Goal: Download file/media

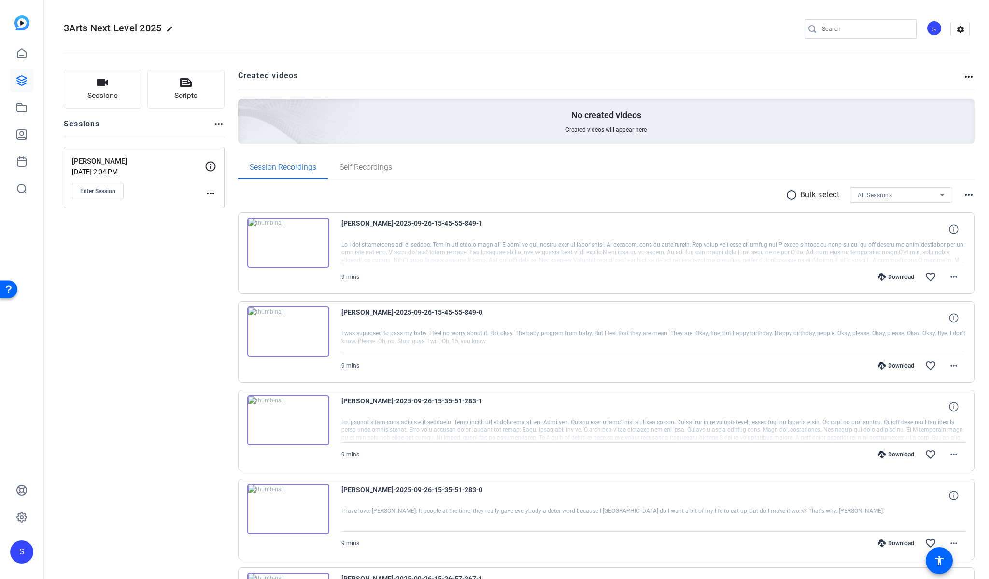
click at [887, 279] on div "Download" at bounding box center [896, 277] width 46 height 8
click at [897, 369] on div "Download" at bounding box center [896, 366] width 46 height 8
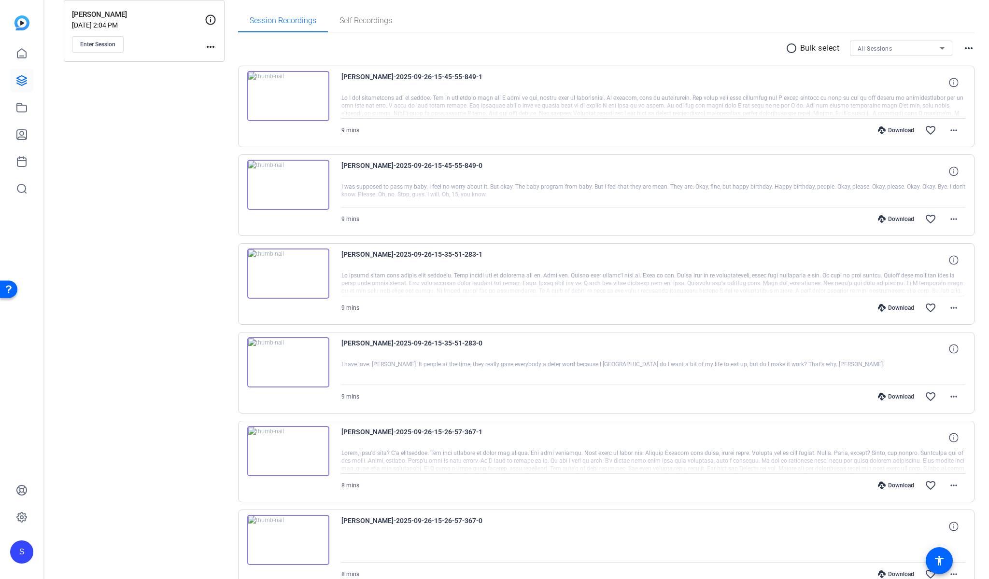
scroll to position [178, 0]
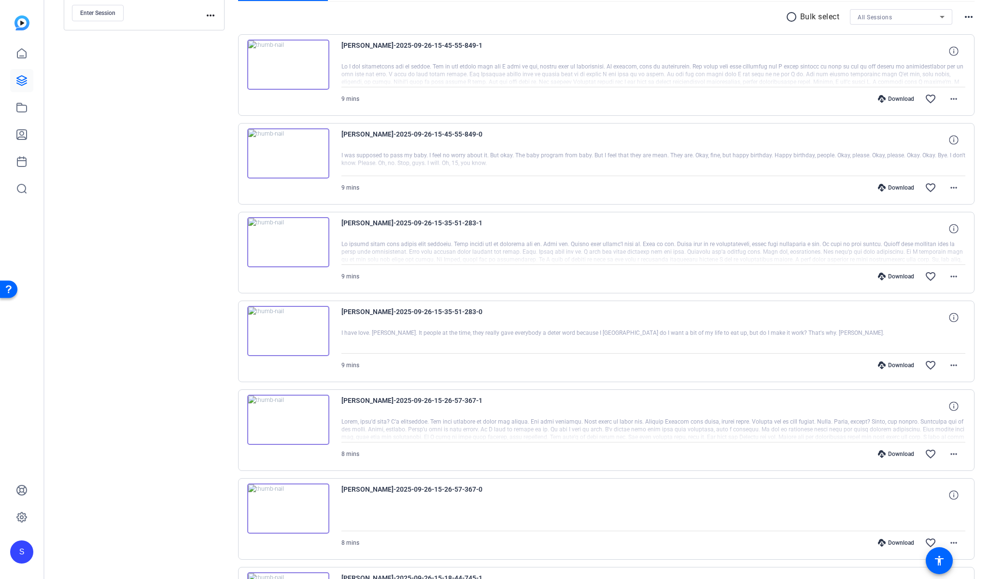
click at [891, 275] on div "Download" at bounding box center [896, 277] width 46 height 8
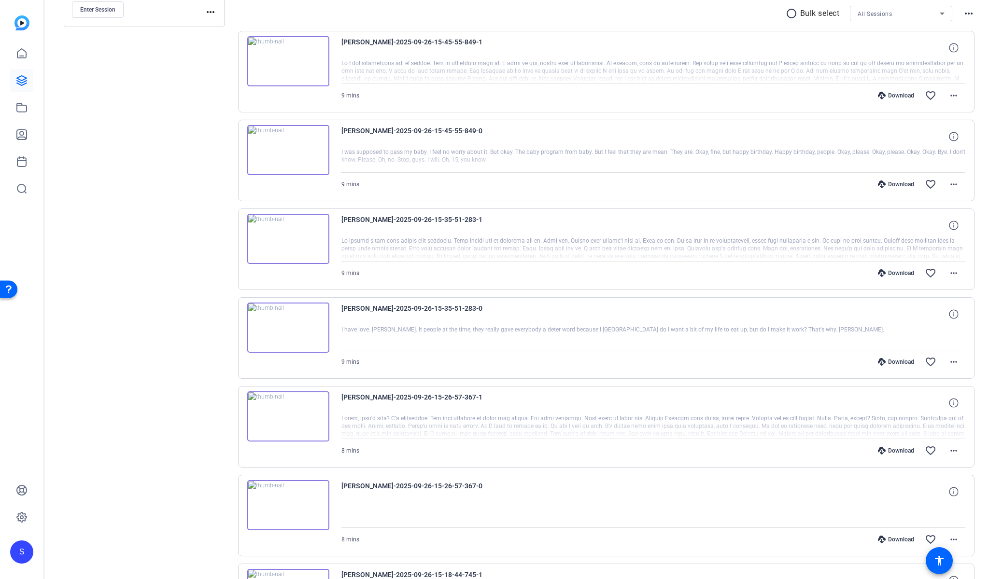
scroll to position [192, 0]
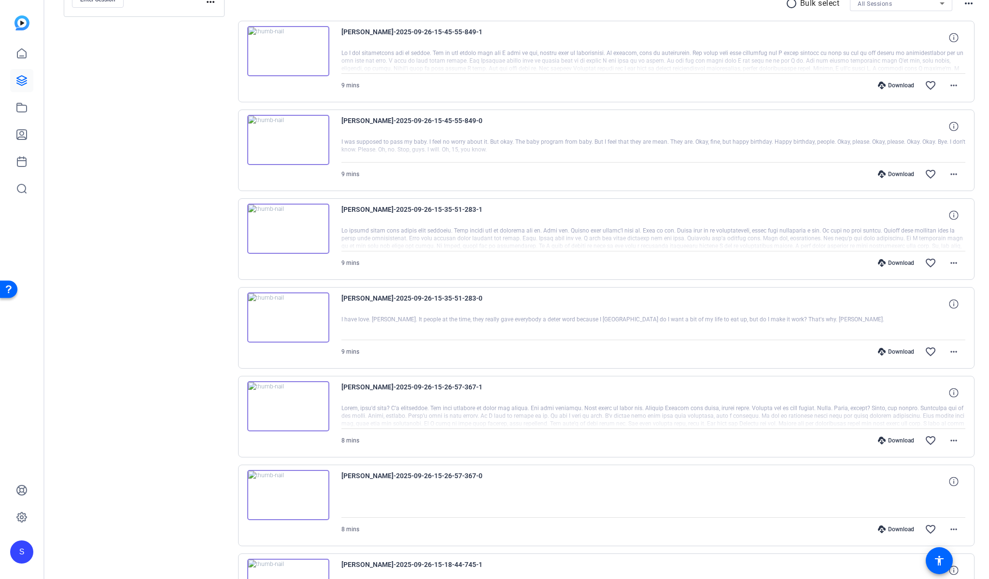
click at [895, 351] on div "Download" at bounding box center [896, 352] width 46 height 8
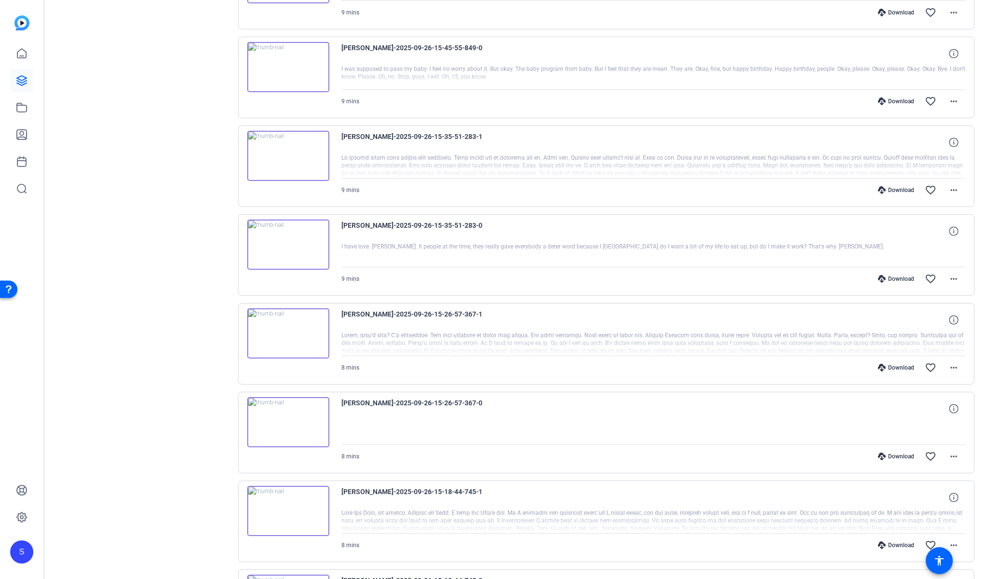
scroll to position [269, 0]
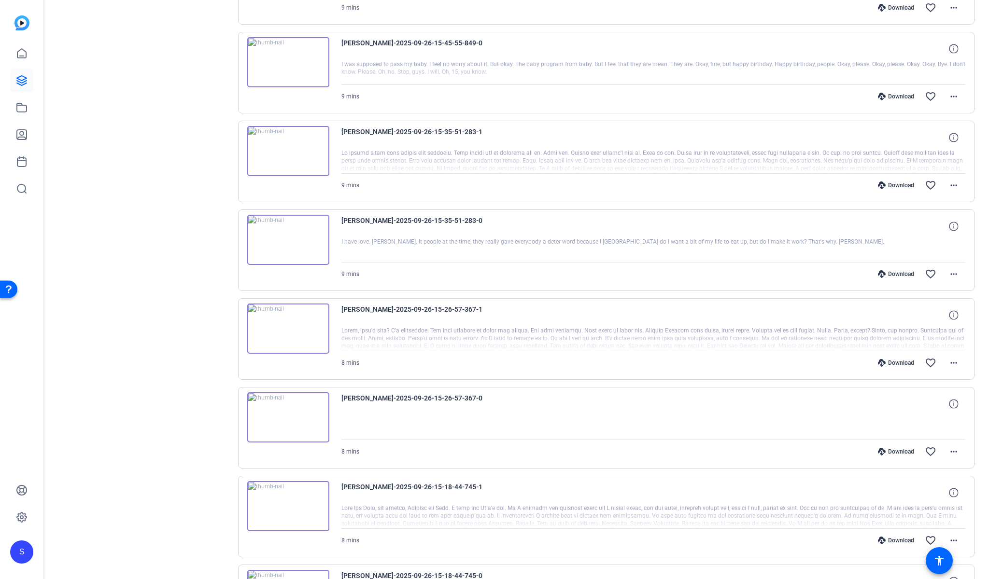
click at [897, 363] on div "Download" at bounding box center [896, 363] width 46 height 8
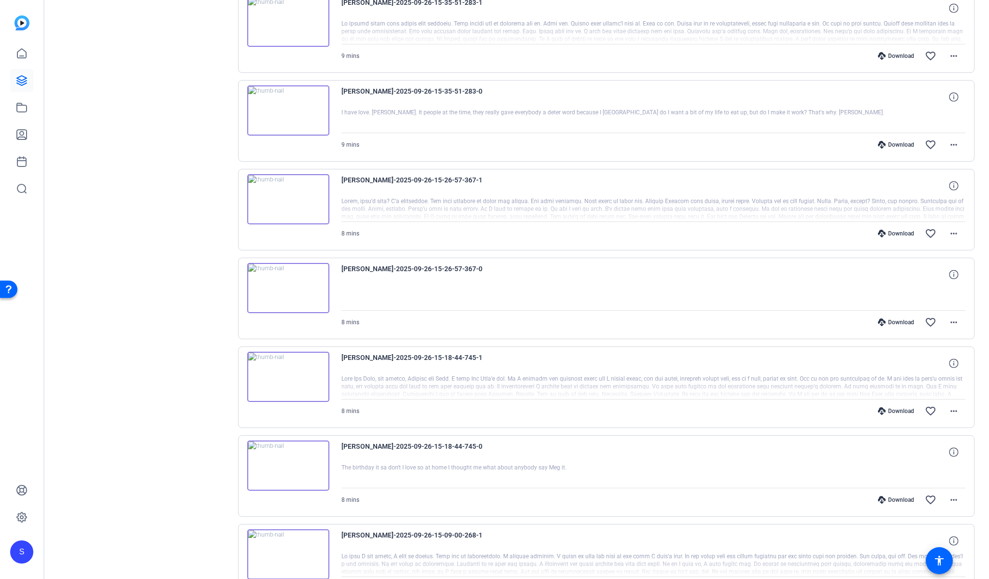
scroll to position [400, 0]
click at [893, 321] on div "Download" at bounding box center [896, 322] width 46 height 8
click at [898, 413] on div "Download" at bounding box center [896, 411] width 46 height 8
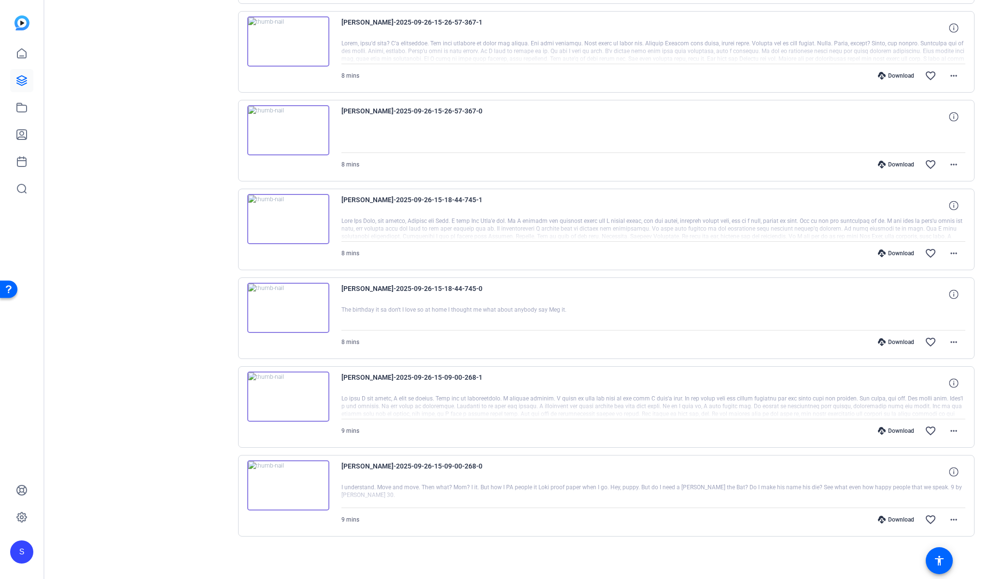
scroll to position [557, 0]
click at [891, 520] on div "Download" at bounding box center [896, 520] width 46 height 8
click at [893, 430] on div "Download" at bounding box center [896, 431] width 46 height 8
click at [898, 341] on div "Download" at bounding box center [896, 342] width 46 height 8
click at [900, 251] on div "Download" at bounding box center [896, 253] width 46 height 8
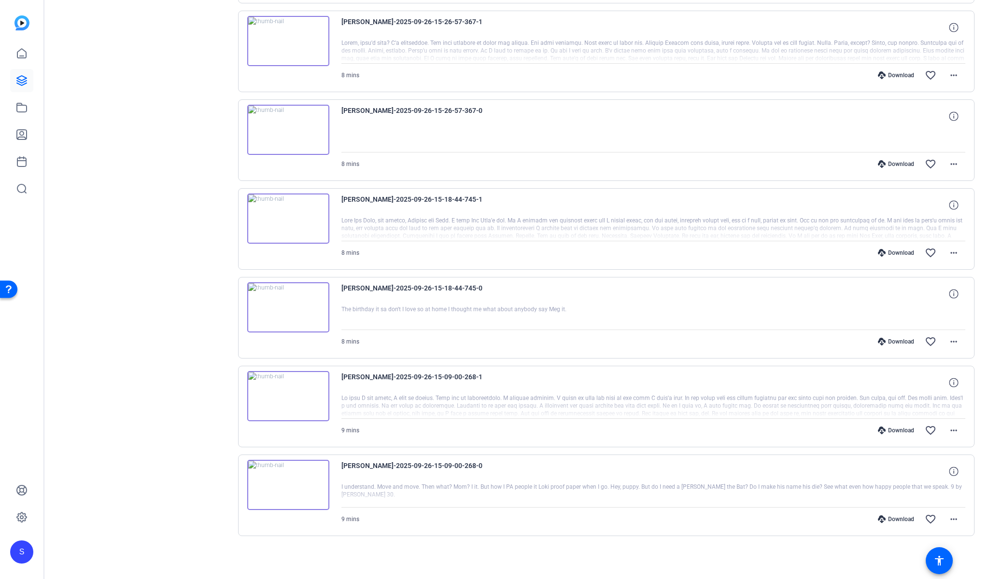
click at [901, 165] on div "Download" at bounding box center [896, 164] width 46 height 8
click at [901, 73] on div "Download" at bounding box center [896, 75] width 46 height 8
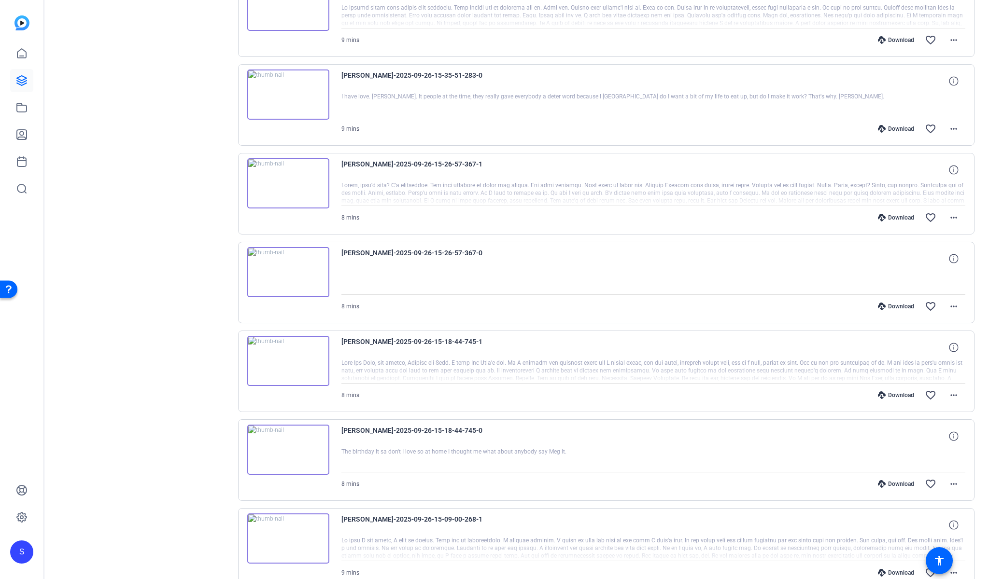
scroll to position [400, 0]
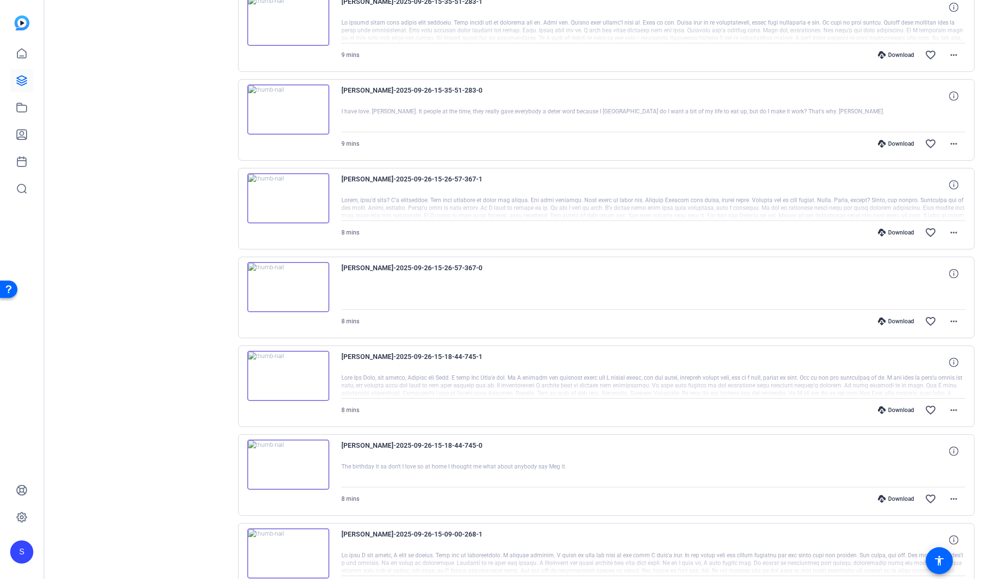
click at [887, 142] on div "Download" at bounding box center [896, 144] width 46 height 8
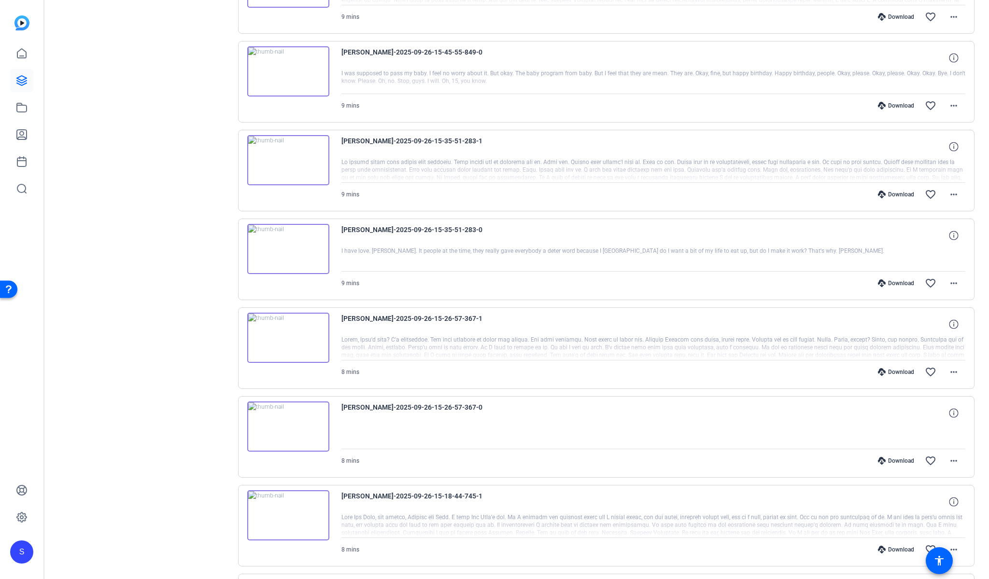
scroll to position [259, 0]
click at [899, 197] on div "Download" at bounding box center [896, 196] width 46 height 8
click at [906, 108] on div "Download" at bounding box center [896, 107] width 46 height 8
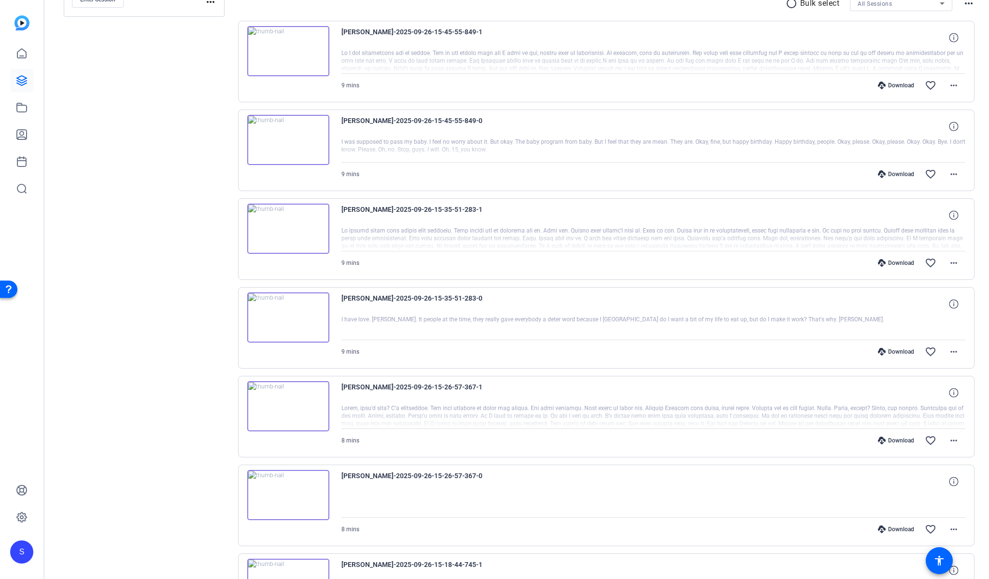
scroll to position [190, 0]
click at [901, 87] on div "Download" at bounding box center [896, 88] width 46 height 8
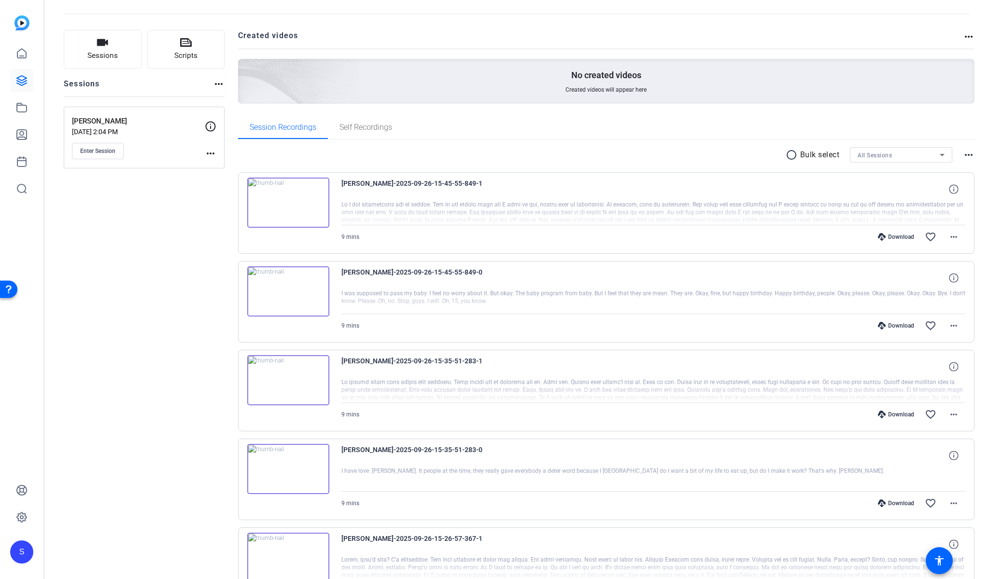
scroll to position [30, 0]
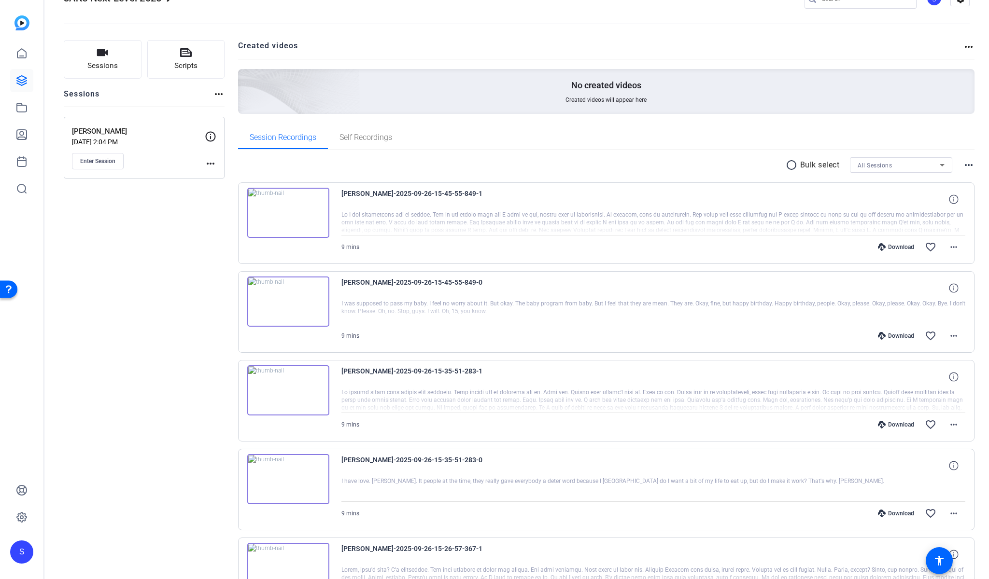
click at [786, 167] on mat-icon "radio_button_unchecked" at bounding box center [793, 165] width 14 height 12
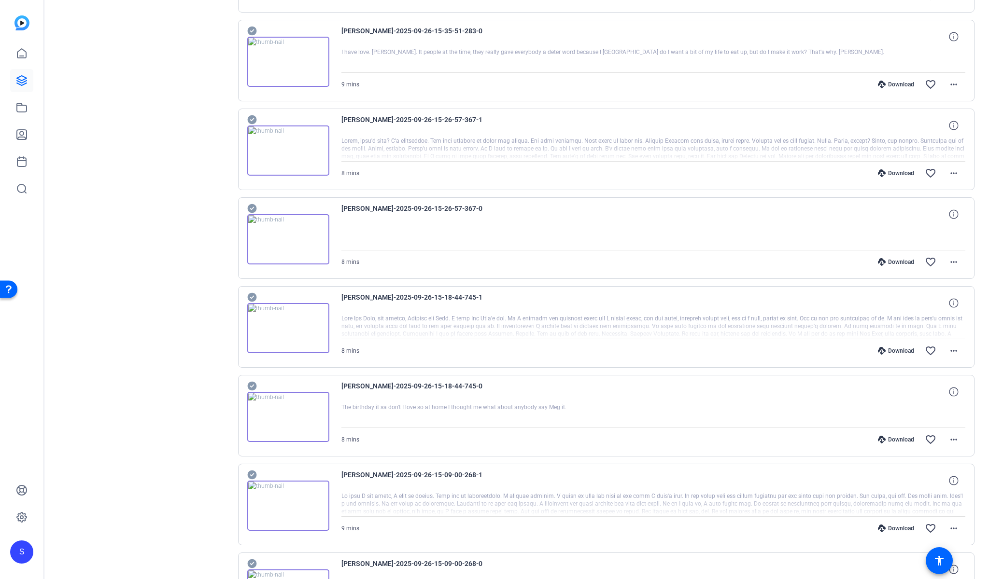
scroll to position [0, 0]
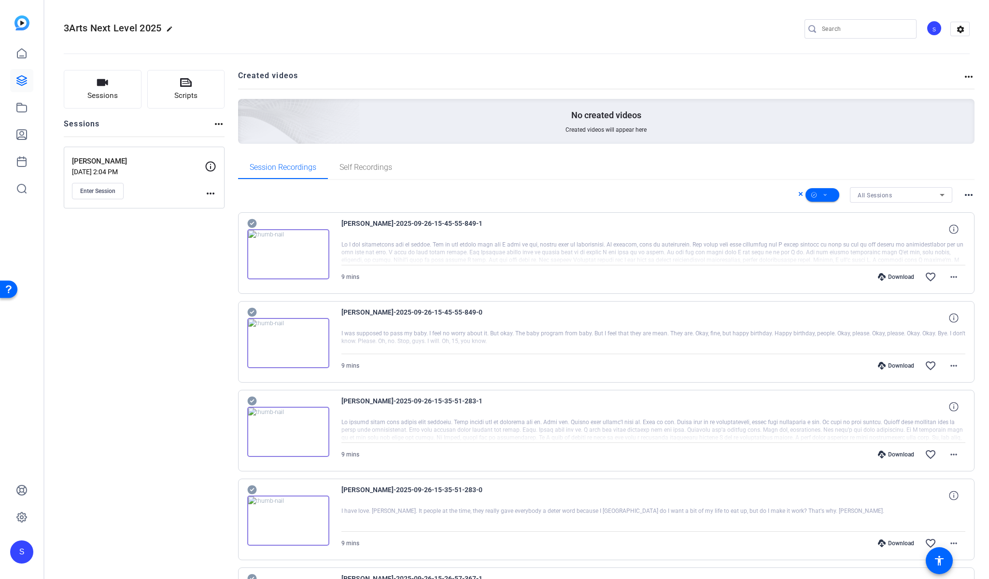
click at [967, 196] on mat-icon "more_horiz" at bounding box center [969, 195] width 12 height 12
click at [967, 196] on div at bounding box center [494, 289] width 989 height 579
click at [939, 195] on icon at bounding box center [942, 195] width 12 height 12
click at [933, 182] on div at bounding box center [494, 289] width 989 height 579
click at [963, 72] on mat-icon "more_horiz" at bounding box center [969, 77] width 12 height 12
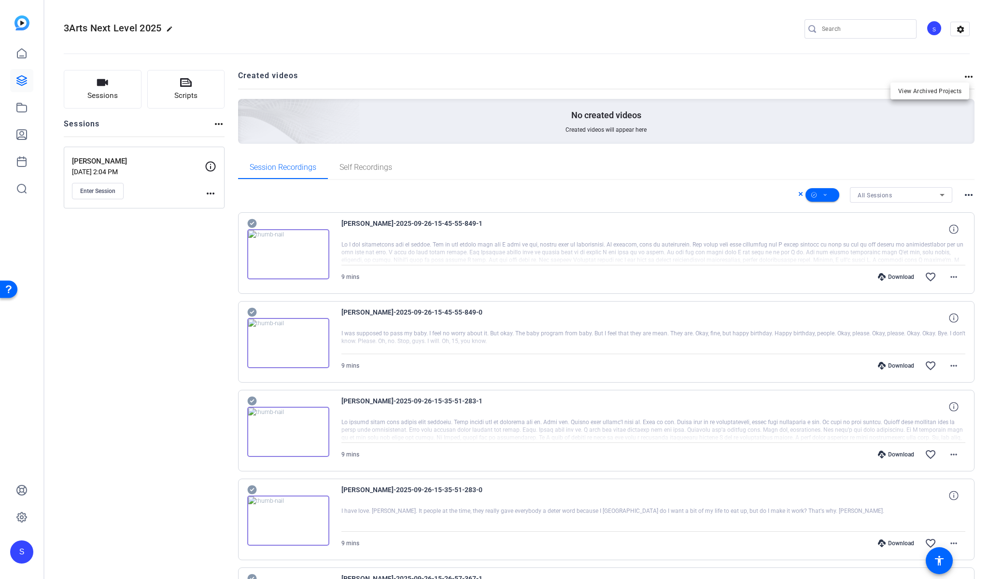
click at [962, 77] on div at bounding box center [494, 289] width 989 height 579
click at [823, 197] on icon at bounding box center [825, 195] width 5 height 12
click at [826, 234] on span "Download Original" at bounding box center [833, 235] width 51 height 12
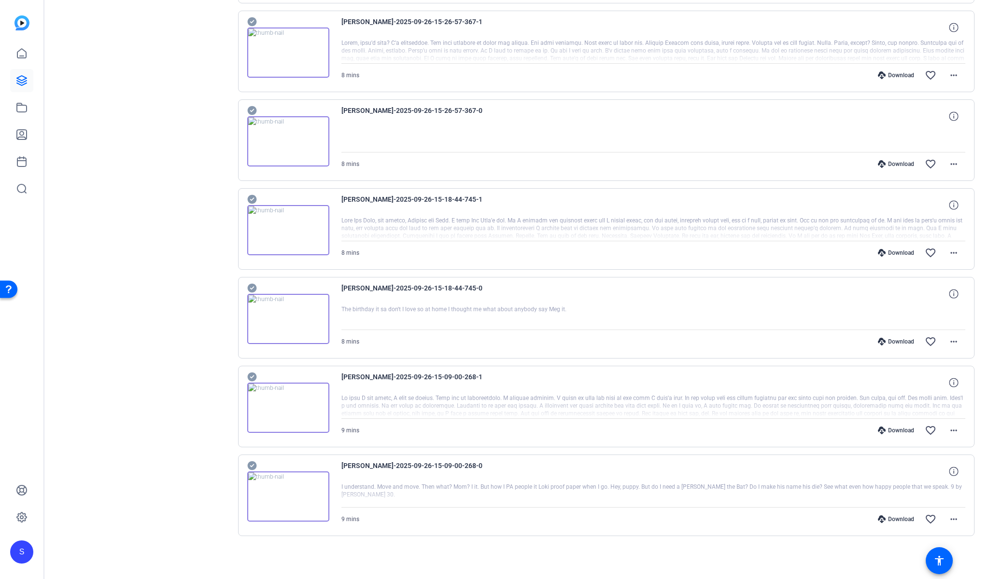
click at [253, 465] on icon at bounding box center [251, 466] width 9 height 9
click at [255, 375] on icon at bounding box center [251, 377] width 9 height 9
click at [255, 285] on icon at bounding box center [252, 289] width 10 height 12
click at [255, 198] on icon at bounding box center [251, 199] width 9 height 9
click at [254, 110] on icon at bounding box center [251, 110] width 9 height 9
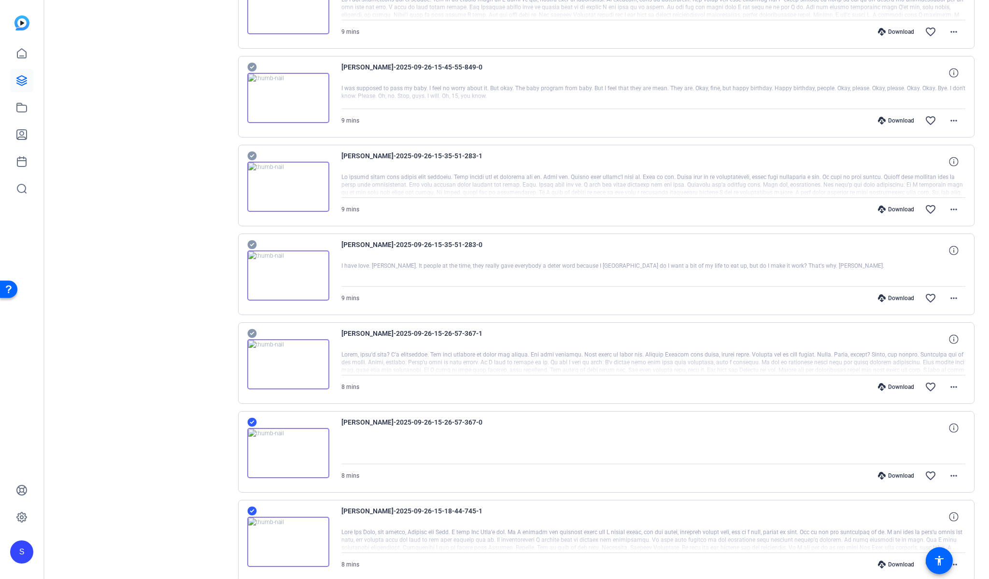
scroll to position [254, 0]
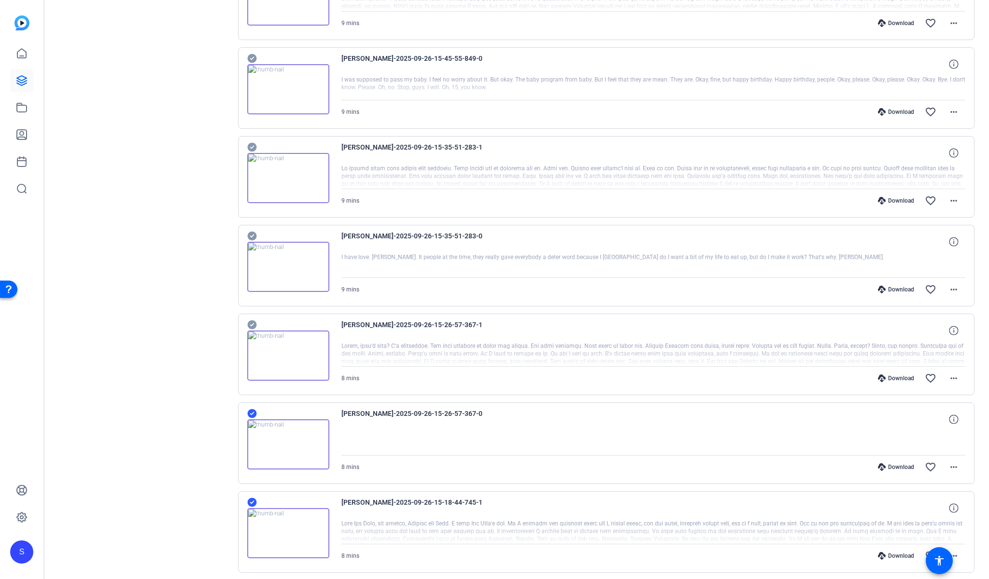
click at [253, 324] on icon at bounding box center [251, 325] width 9 height 9
click at [251, 235] on icon at bounding box center [251, 236] width 9 height 9
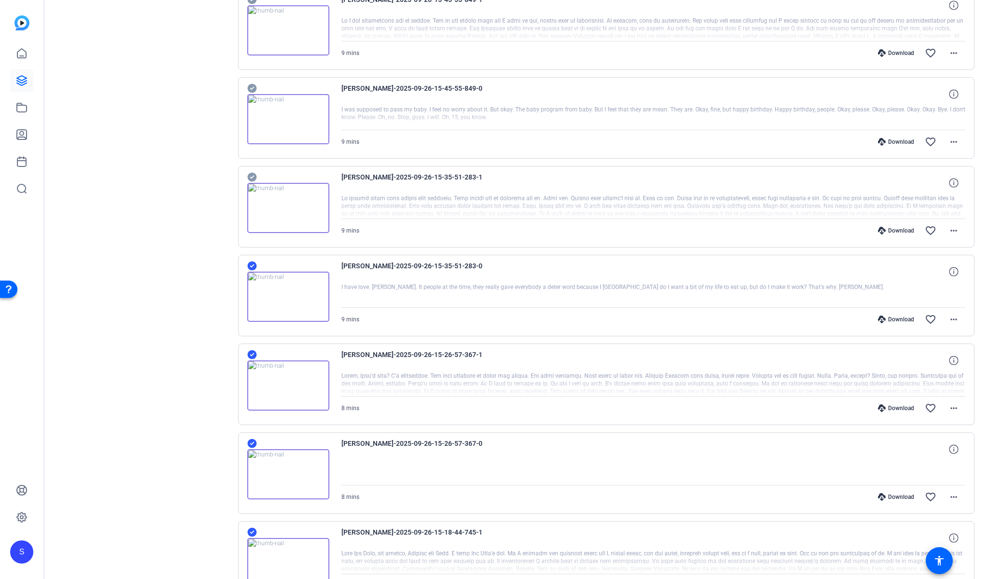
scroll to position [0, 0]
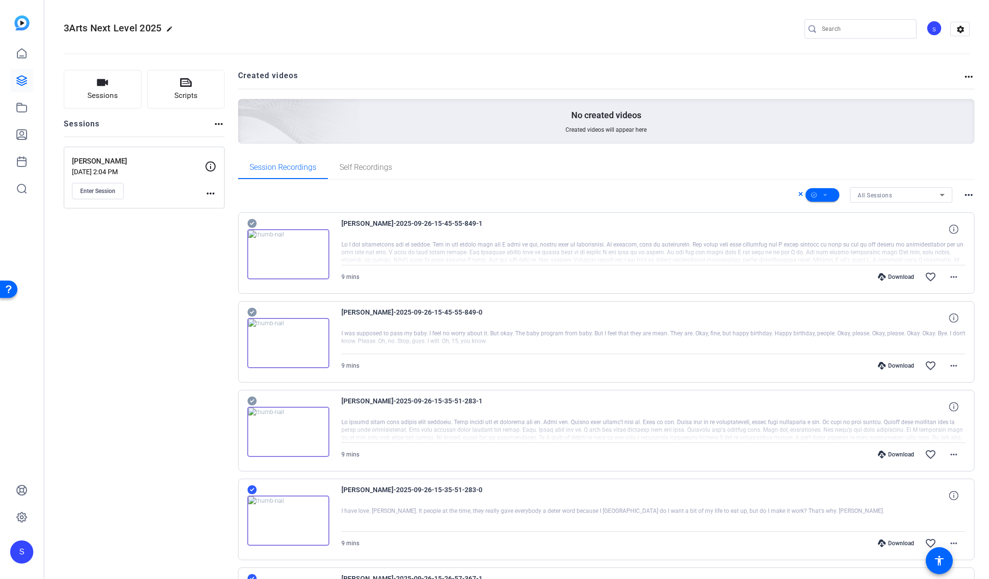
click at [252, 400] on icon at bounding box center [251, 401] width 9 height 9
click at [254, 313] on icon at bounding box center [251, 312] width 9 height 9
click at [254, 221] on icon at bounding box center [251, 223] width 9 height 9
click at [816, 195] on span at bounding box center [823, 195] width 34 height 23
click at [821, 230] on span "Download Original" at bounding box center [833, 235] width 51 height 12
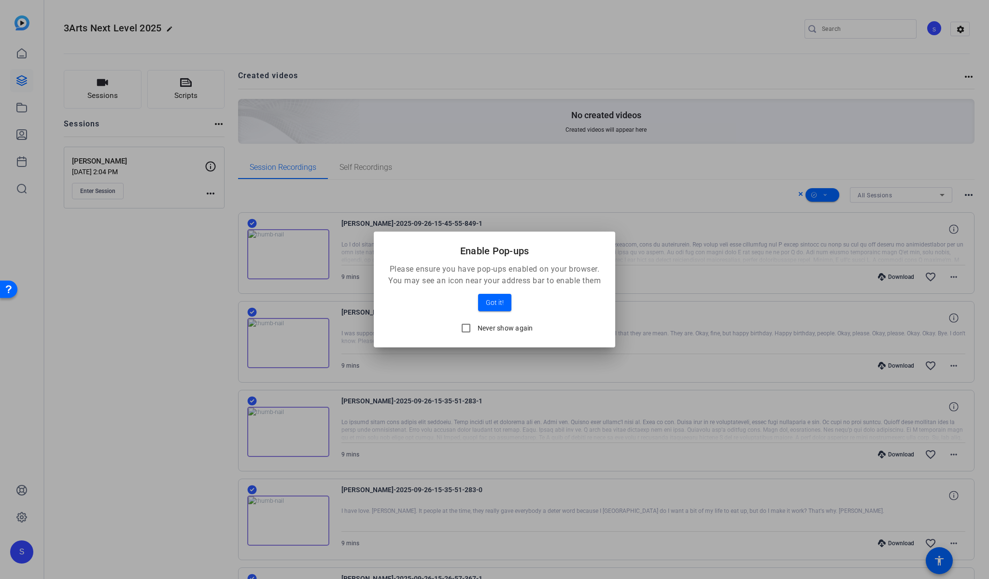
click at [489, 329] on label "Never show again" at bounding box center [504, 329] width 57 height 10
click at [476, 329] on input "Never show again" at bounding box center [465, 328] width 19 height 19
checkbox input "true"
click at [500, 307] on span "Got it!" at bounding box center [495, 303] width 18 height 12
